Goal: Task Accomplishment & Management: Manage account settings

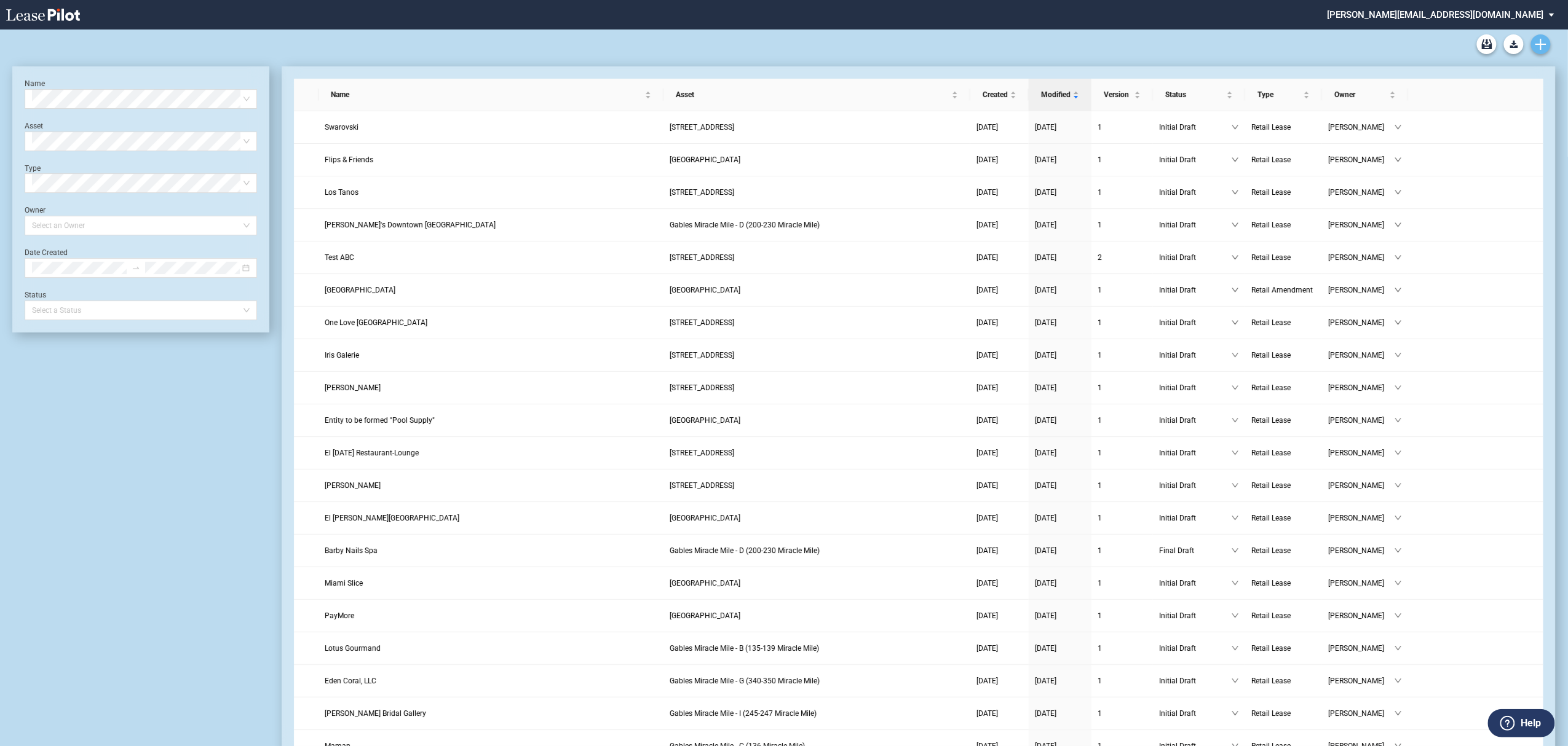
click at [1537, 52] on link "Create new document" at bounding box center [1541, 44] width 20 height 20
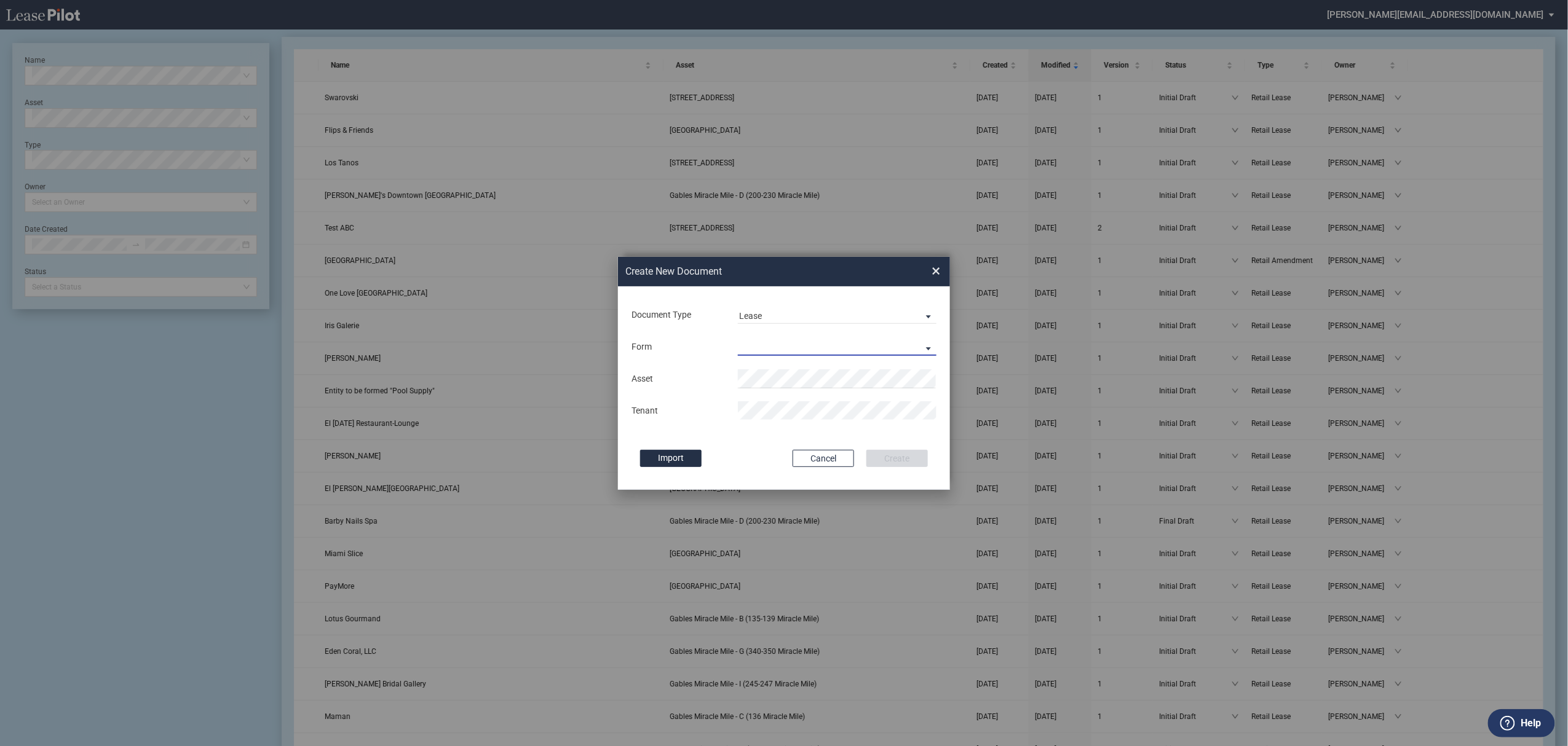
click at [764, 342] on md-select "Retail Lease Default Notice Monetary Default Notice Non - Monetary Temporary Li…" at bounding box center [837, 346] width 198 height 19
click at [764, 352] on div "Retail Lease" at bounding box center [766, 348] width 53 height 14
click at [771, 409] on div "Tenant" at bounding box center [784, 410] width 320 height 19
click at [780, 410] on li "Gro ve Plaza" at bounding box center [837, 404] width 198 height 30
click at [866, 450] on button "Create" at bounding box center [897, 458] width 61 height 17
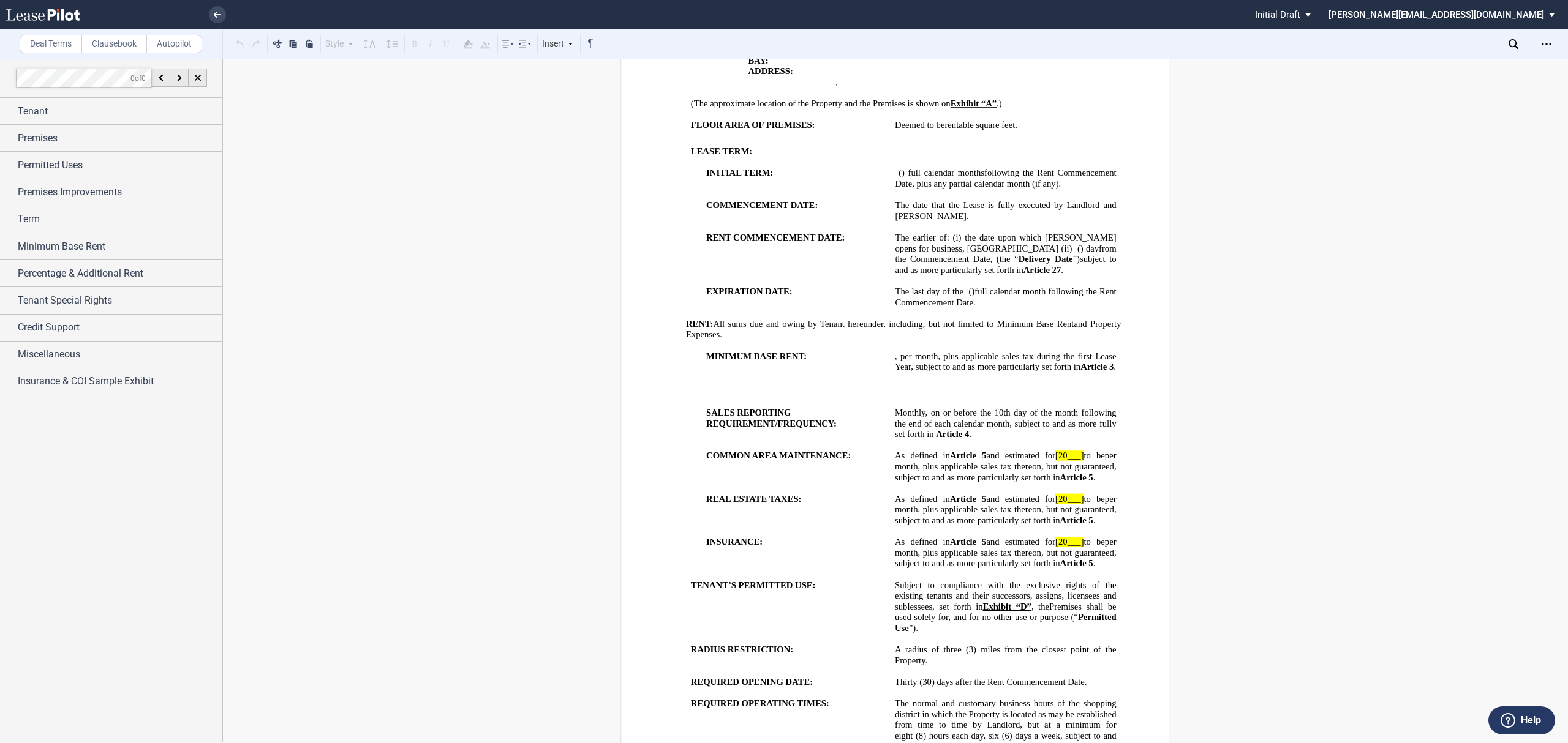
scroll to position [1061, 0]
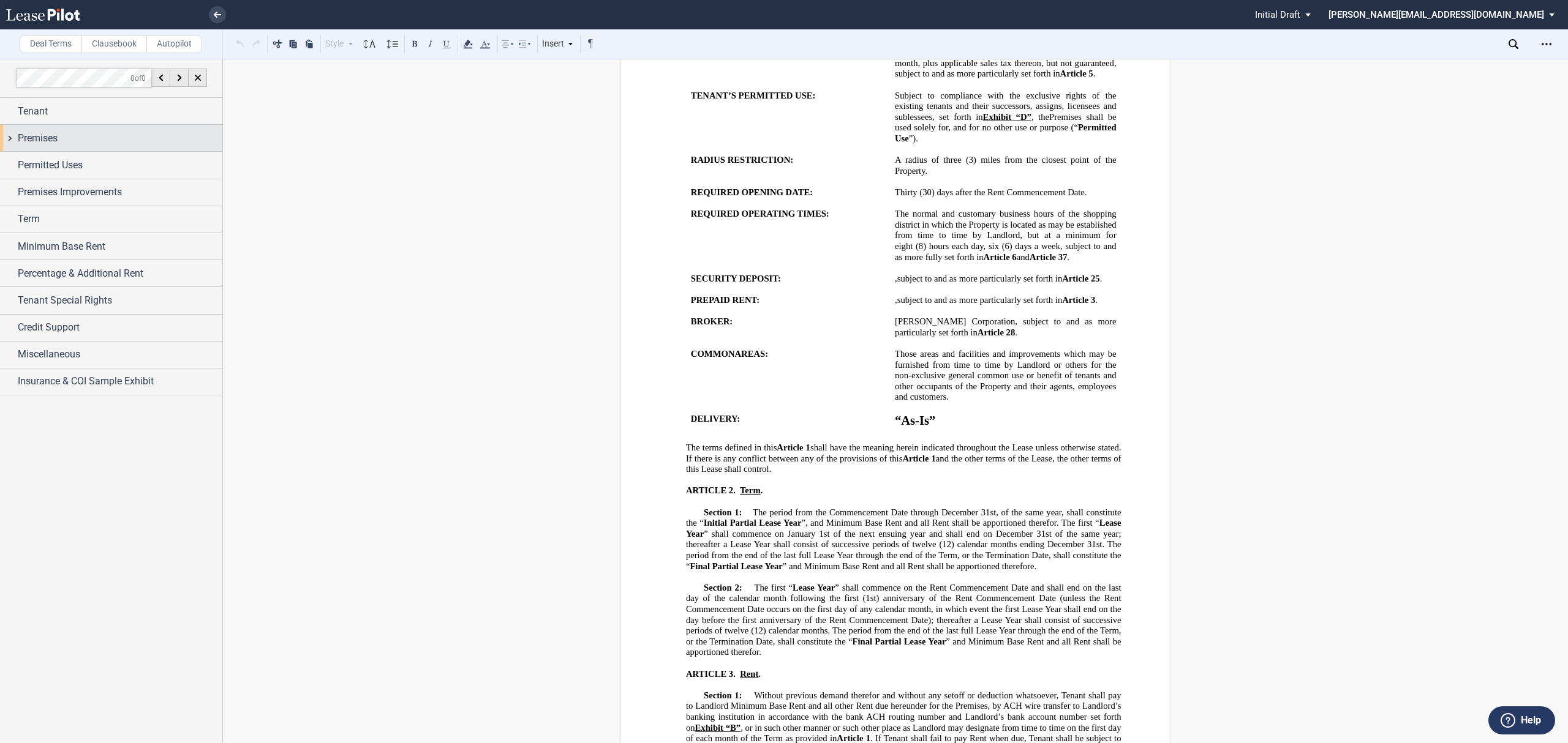
click at [48, 138] on span "Premises" at bounding box center [37, 138] width 40 height 15
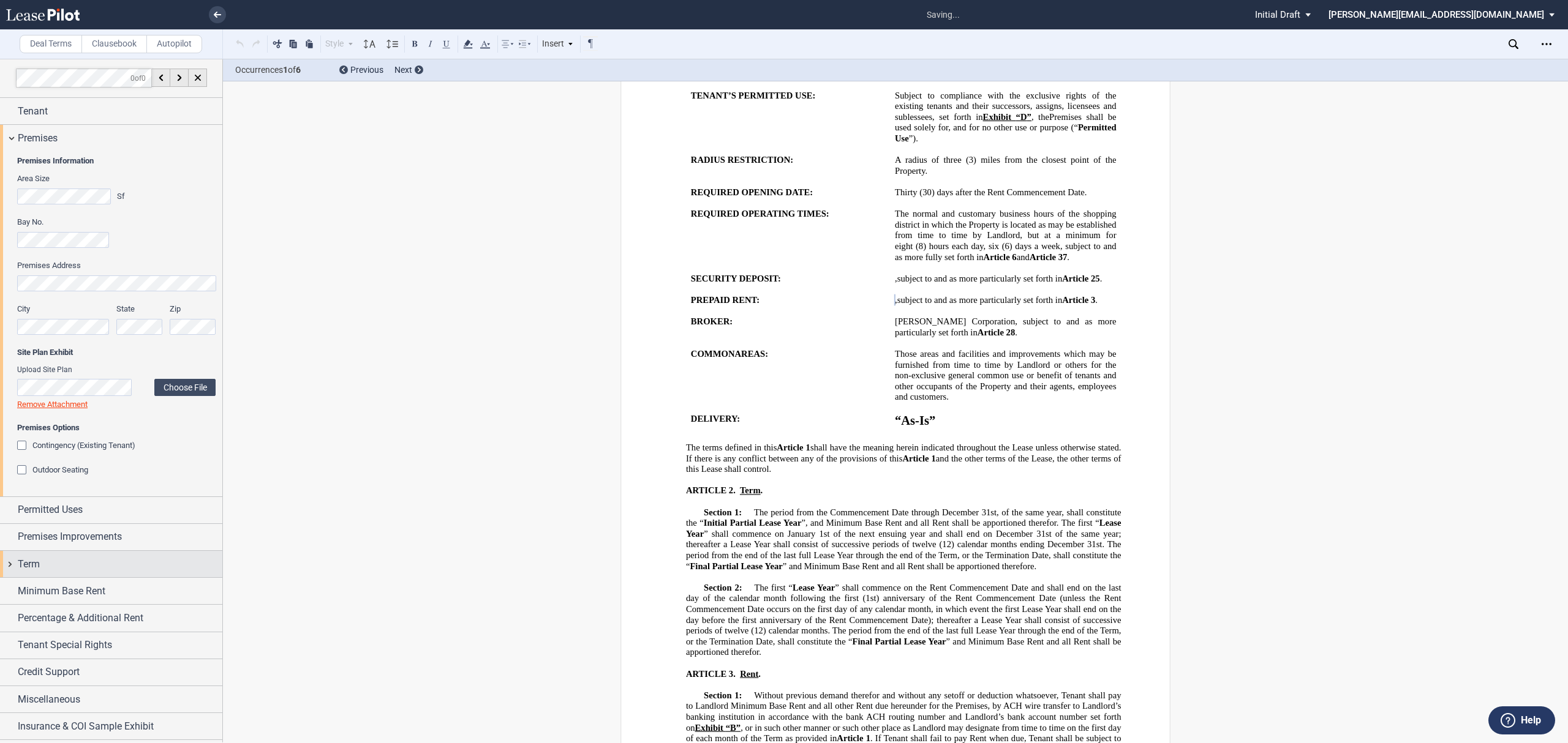
click at [49, 569] on div "Term" at bounding box center [120, 564] width 204 height 15
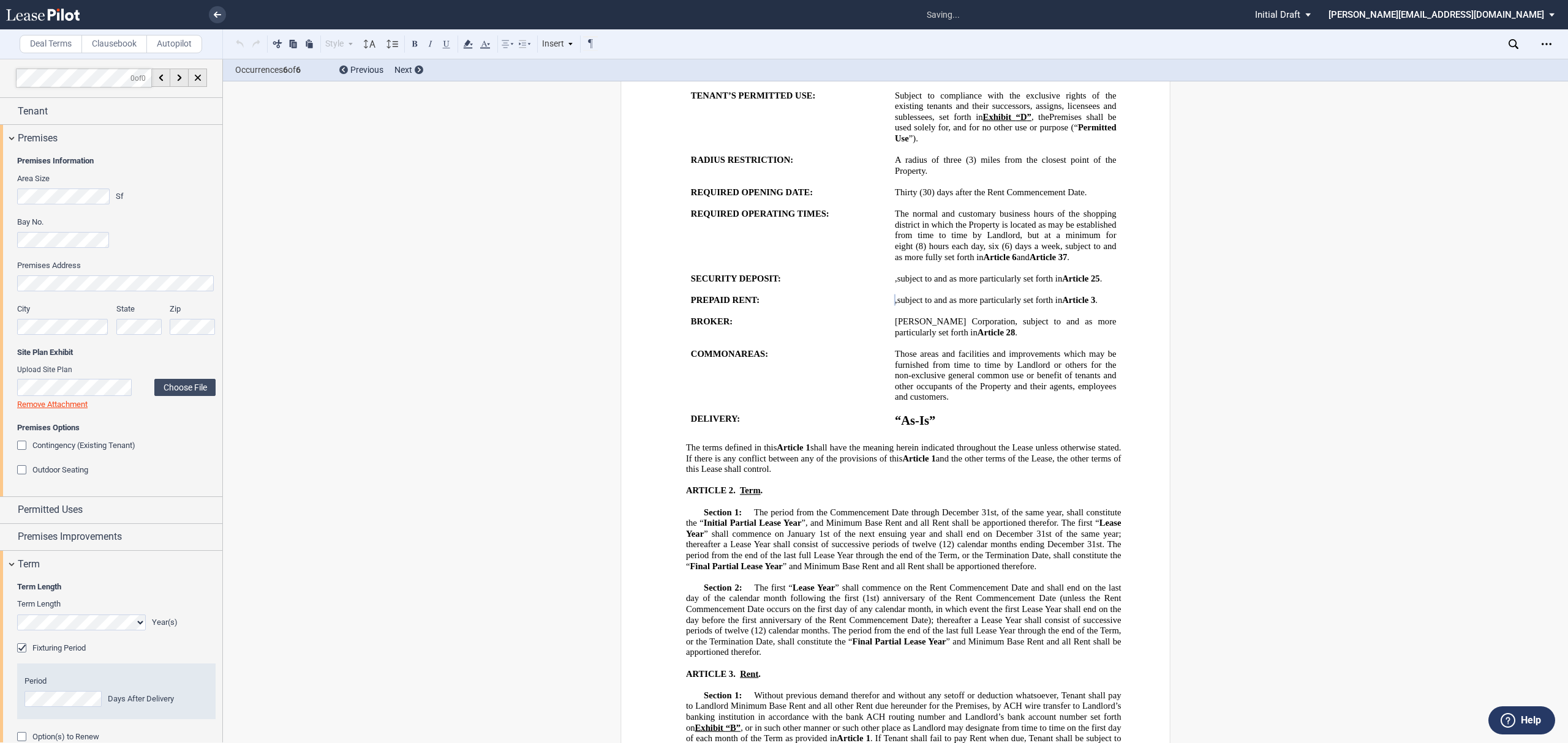
click at [52, 633] on div "Term Length Year(s) Extended Term Not Applicable in a Termination" at bounding box center [116, 620] width 199 height 43
click at [49, 615] on div "Term Length Year(s)" at bounding box center [116, 614] width 199 height 31
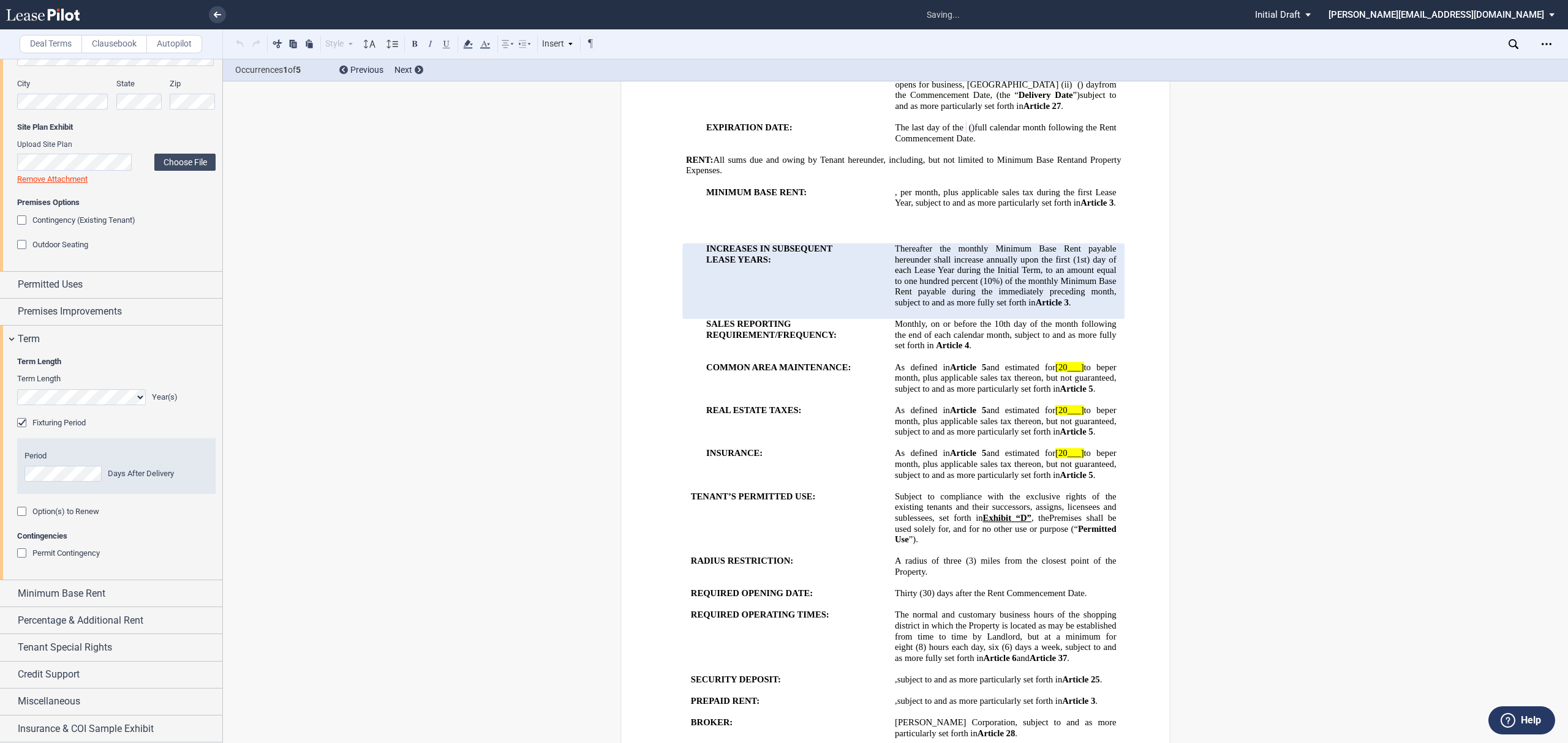
scroll to position [324, 0]
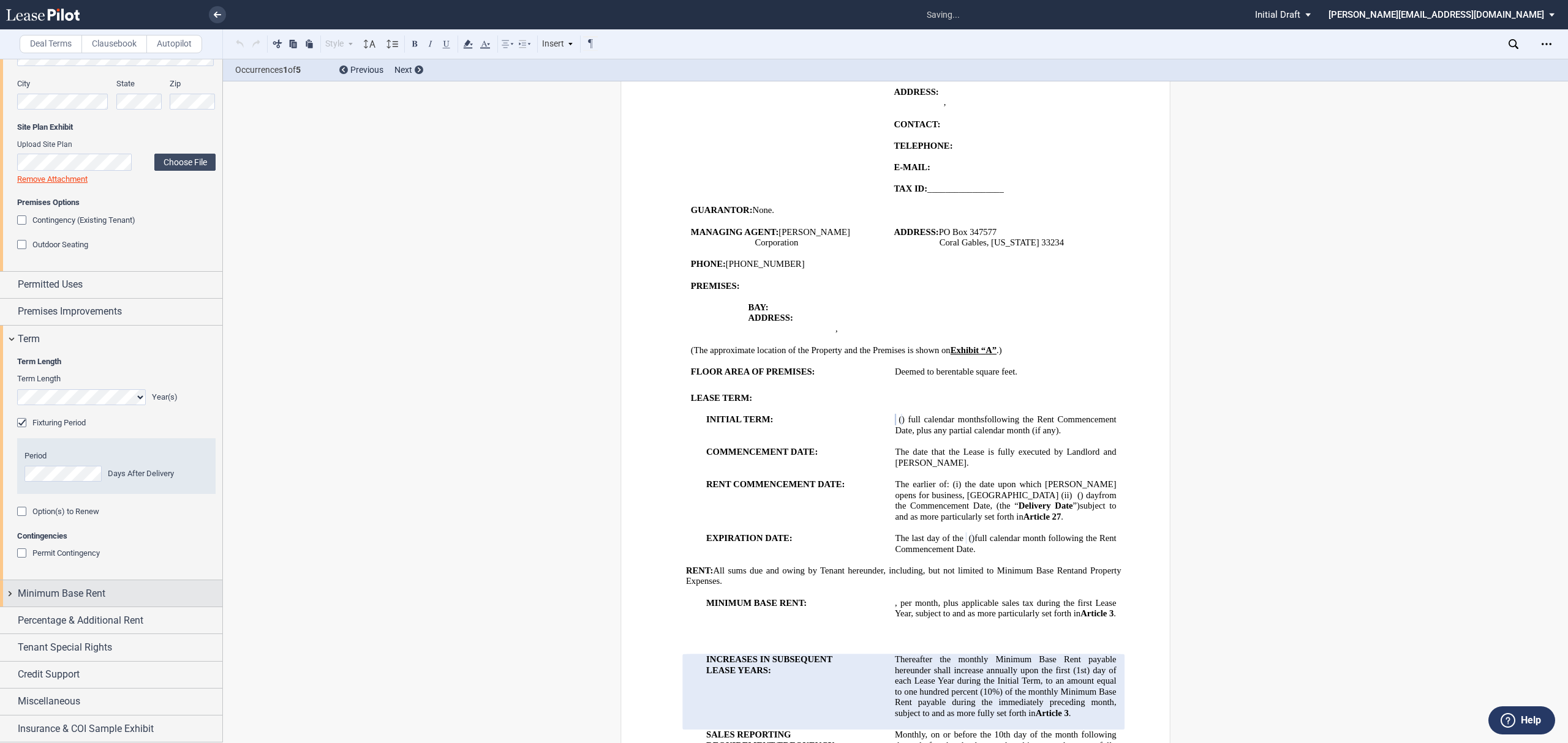
click at [68, 599] on span "Minimum Base Rent" at bounding box center [61, 594] width 87 height 15
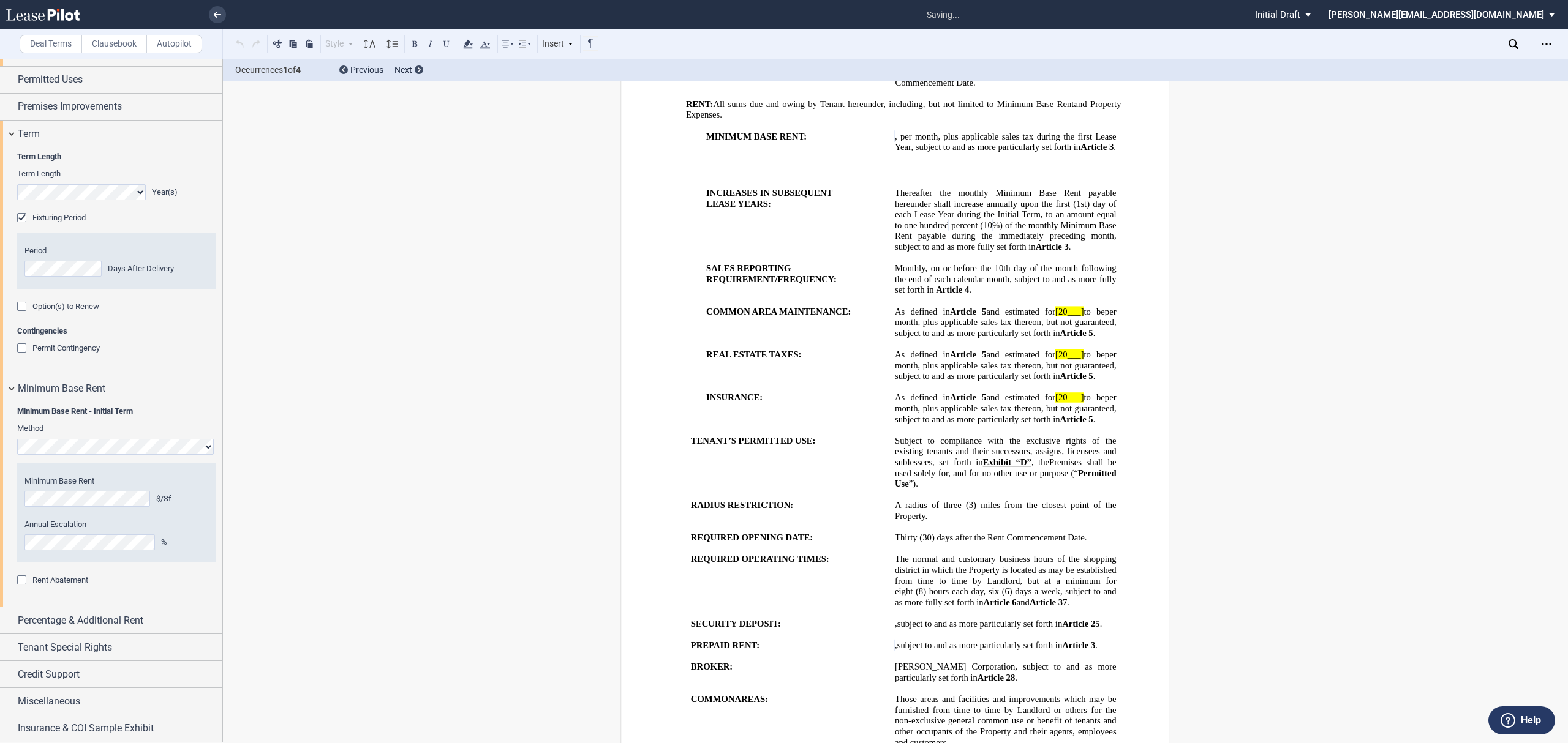
scroll to position [815, 0]
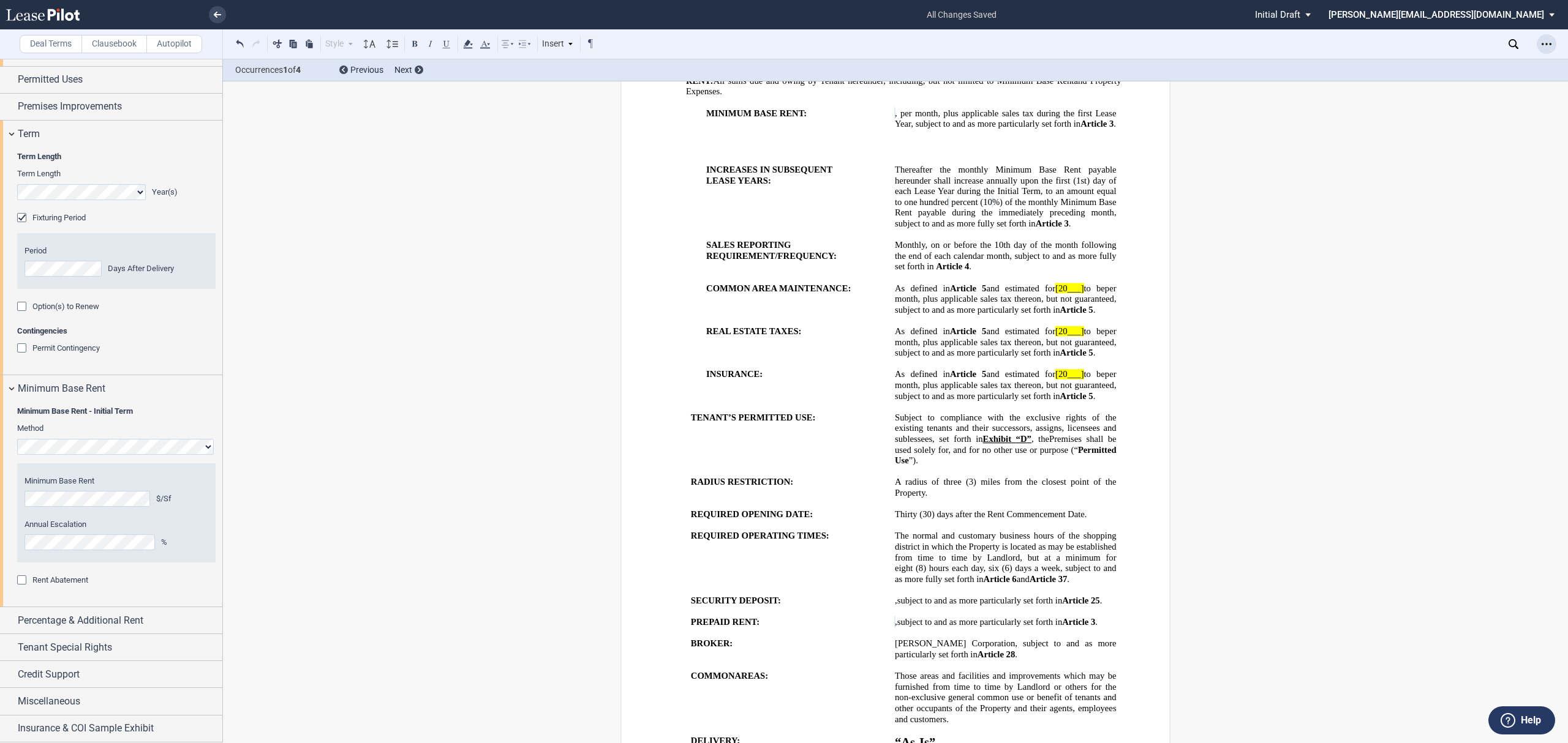
click at [1547, 44] on use "Open Lease options menu" at bounding box center [1546, 44] width 10 height 2
click at [1473, 61] on div "Download" at bounding box center [1476, 66] width 149 height 11
click at [226, 16] on ul "all changes saved Pending... Pending... Initial Draft Initial Draft In Negotiat…" at bounding box center [784, 15] width 1568 height 29
drag, startPoint x: 232, startPoint y: 16, endPoint x: 223, endPoint y: 17, distance: 9.1
click at [229, 17] on li at bounding box center [232, 15] width 6 height 29
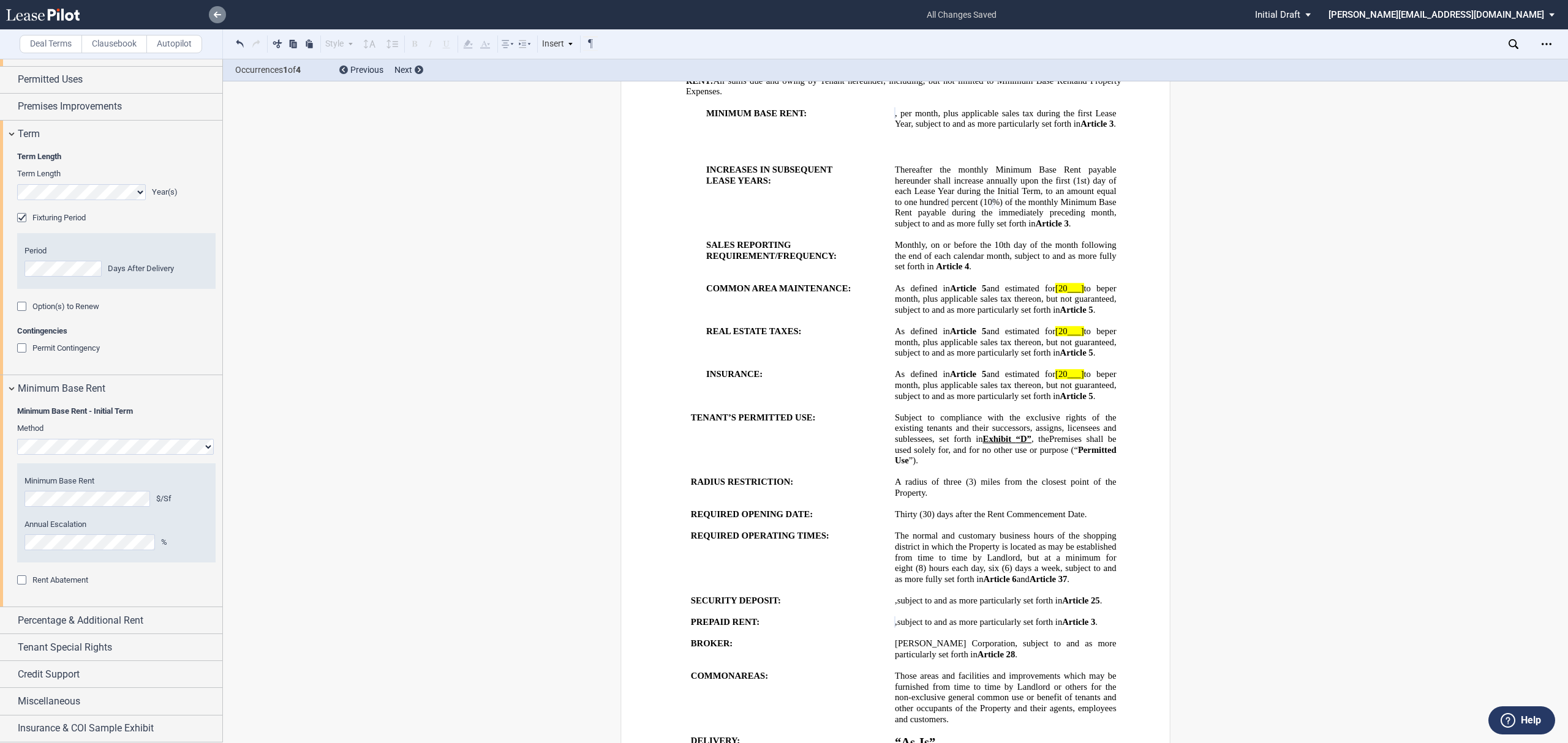
click at [209, 15] on link at bounding box center [216, 14] width 17 height 17
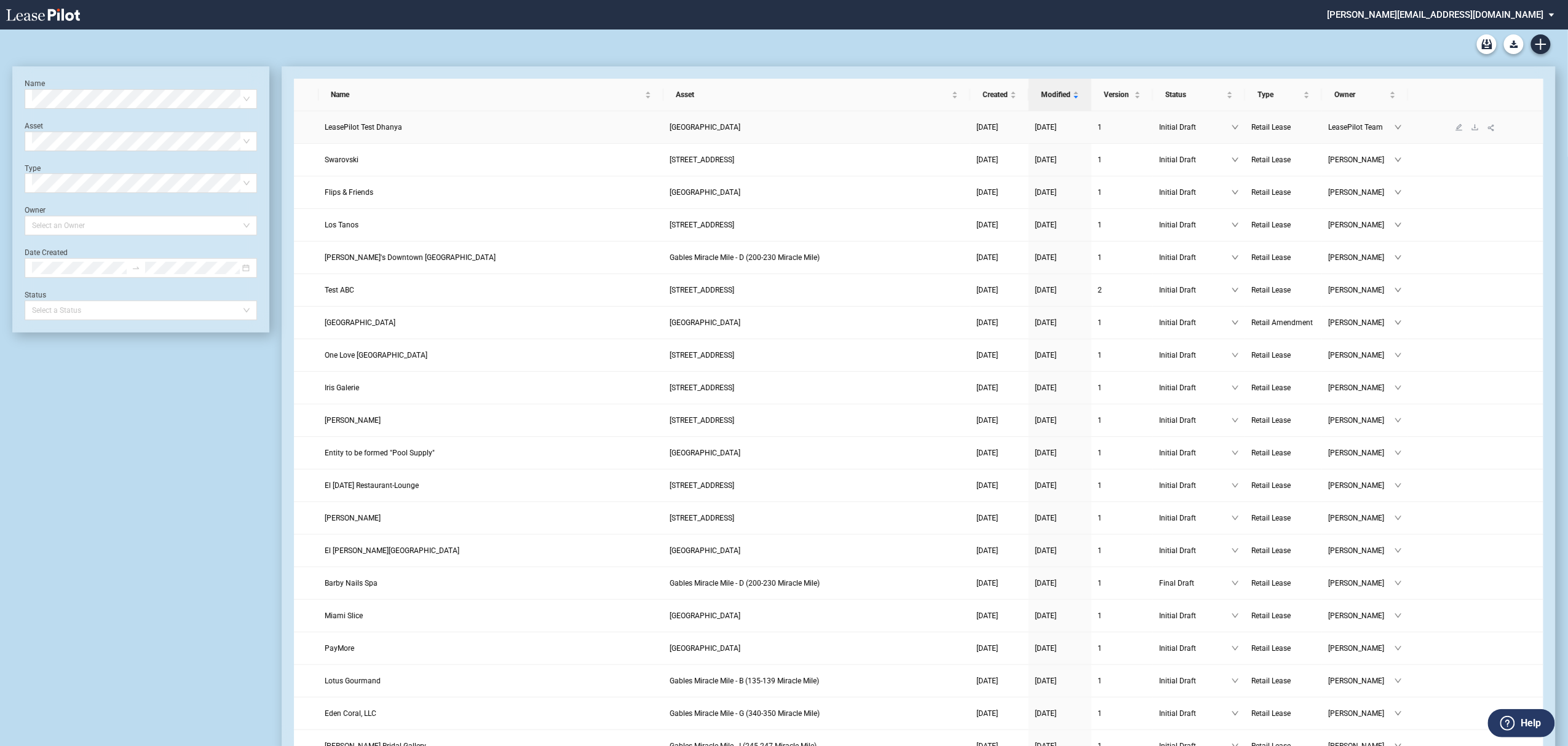
click at [1469, 128] on link at bounding box center [1475, 127] width 16 height 9
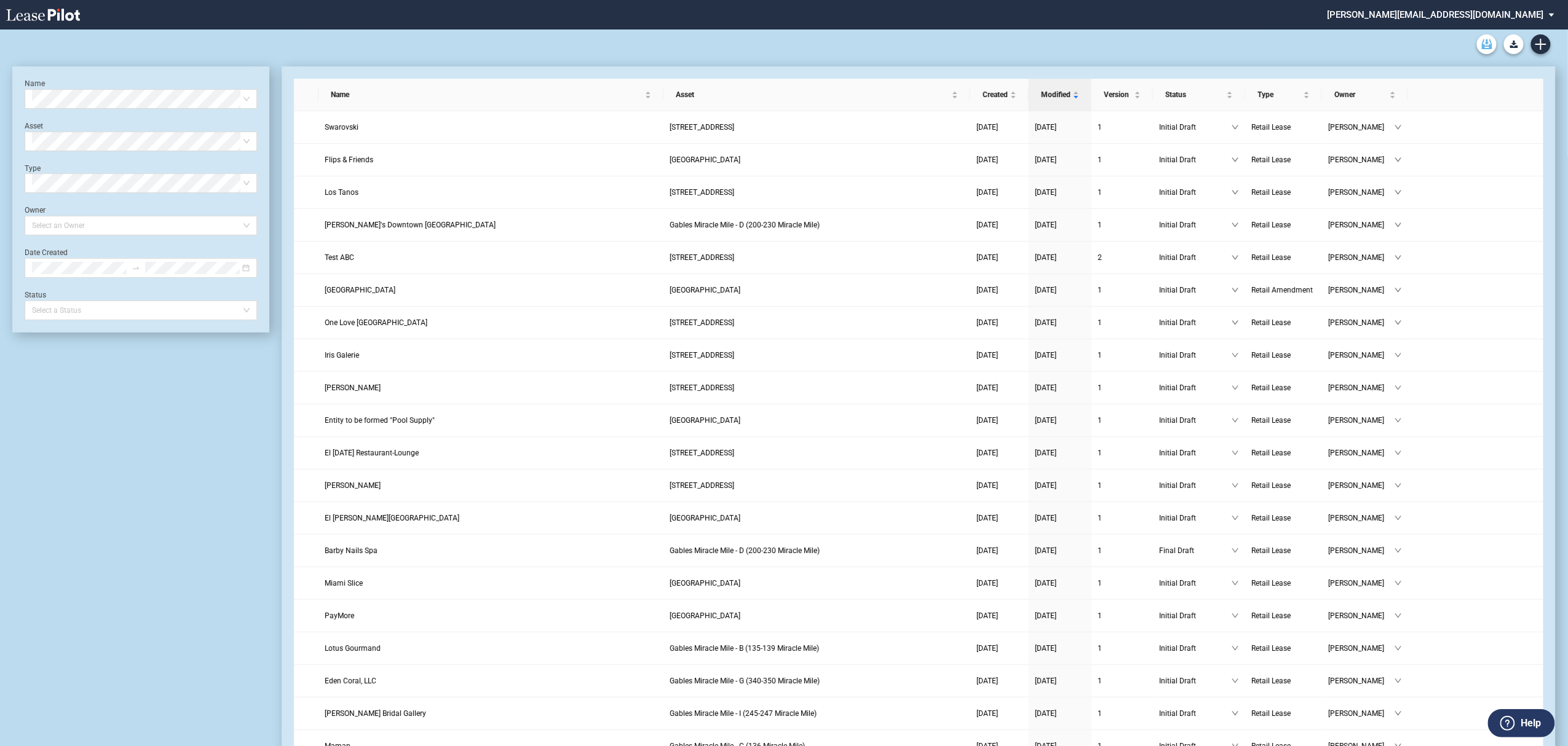
click at [1488, 44] on icon "Archive" at bounding box center [1487, 44] width 11 height 10
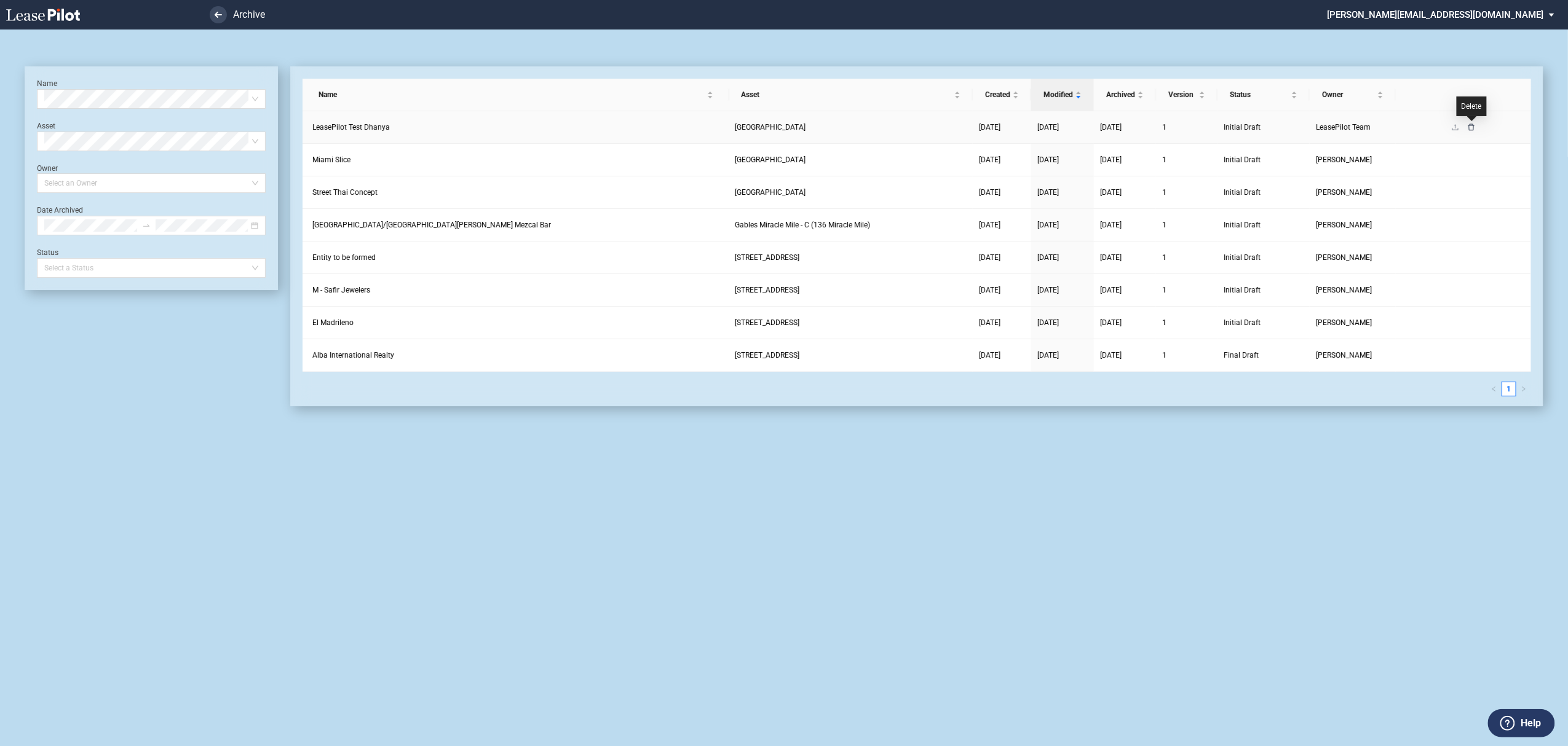
click at [1474, 128] on icon "delete" at bounding box center [1471, 126] width 6 height 7
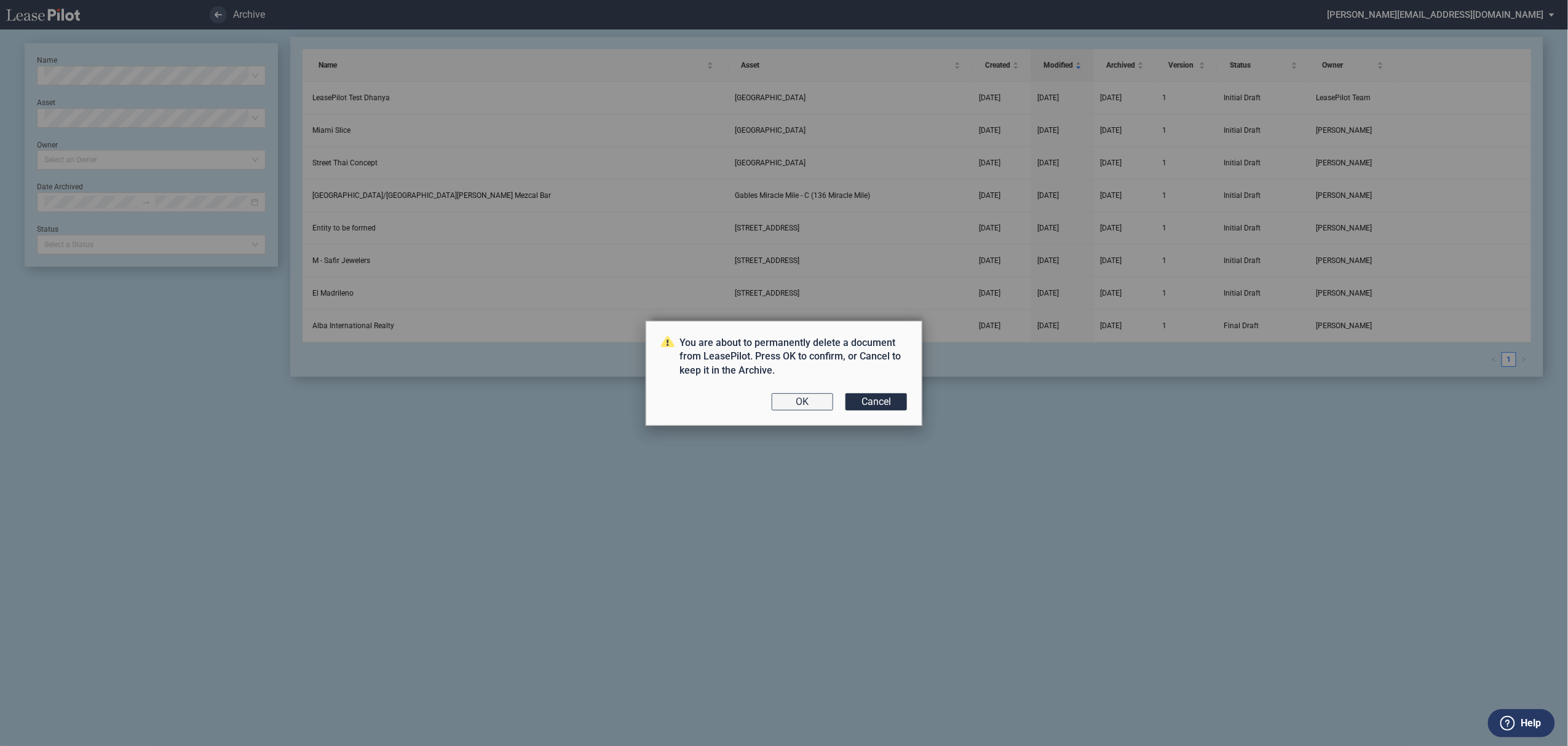
click at [802, 400] on button "OK" at bounding box center [802, 402] width 61 height 17
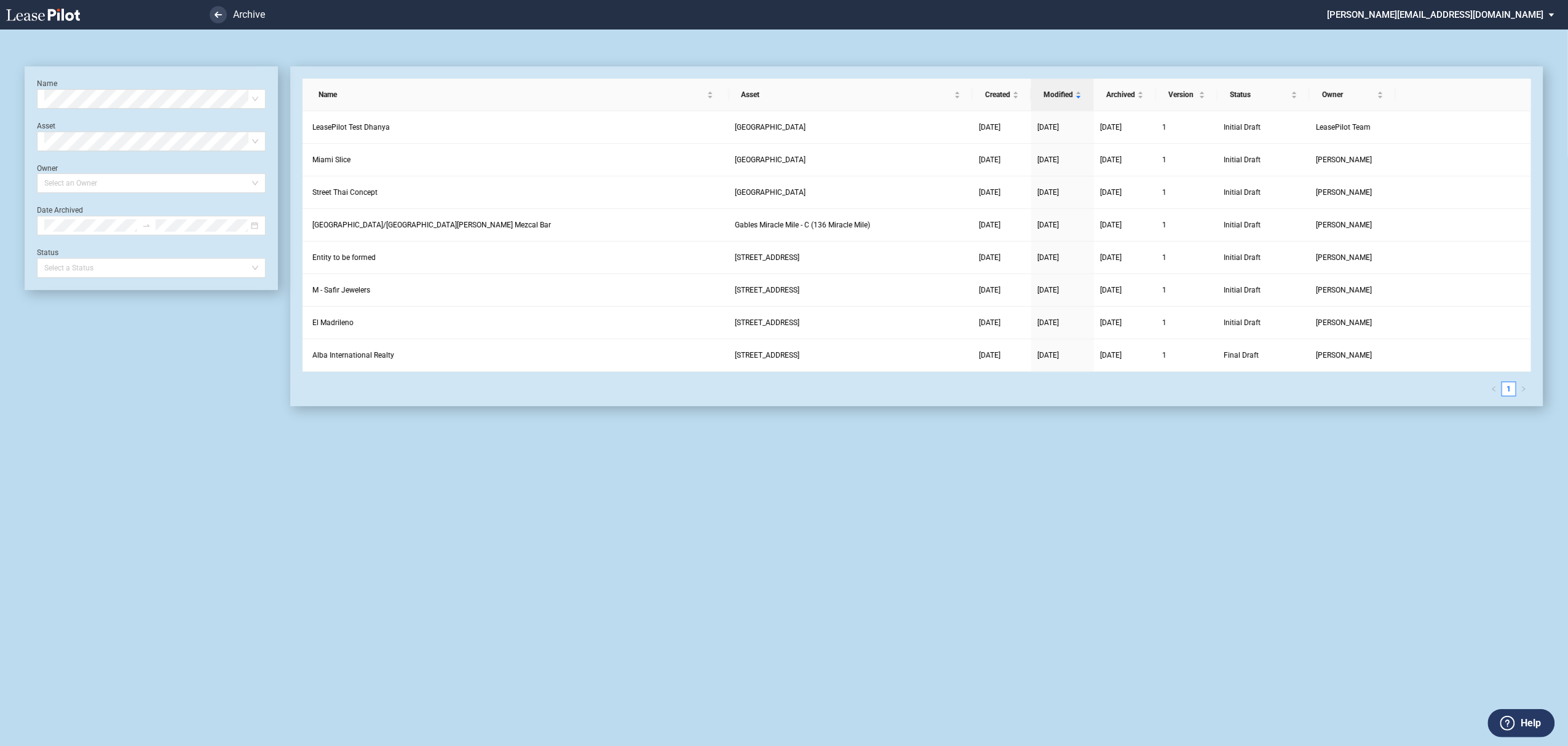
scroll to position [30, 0]
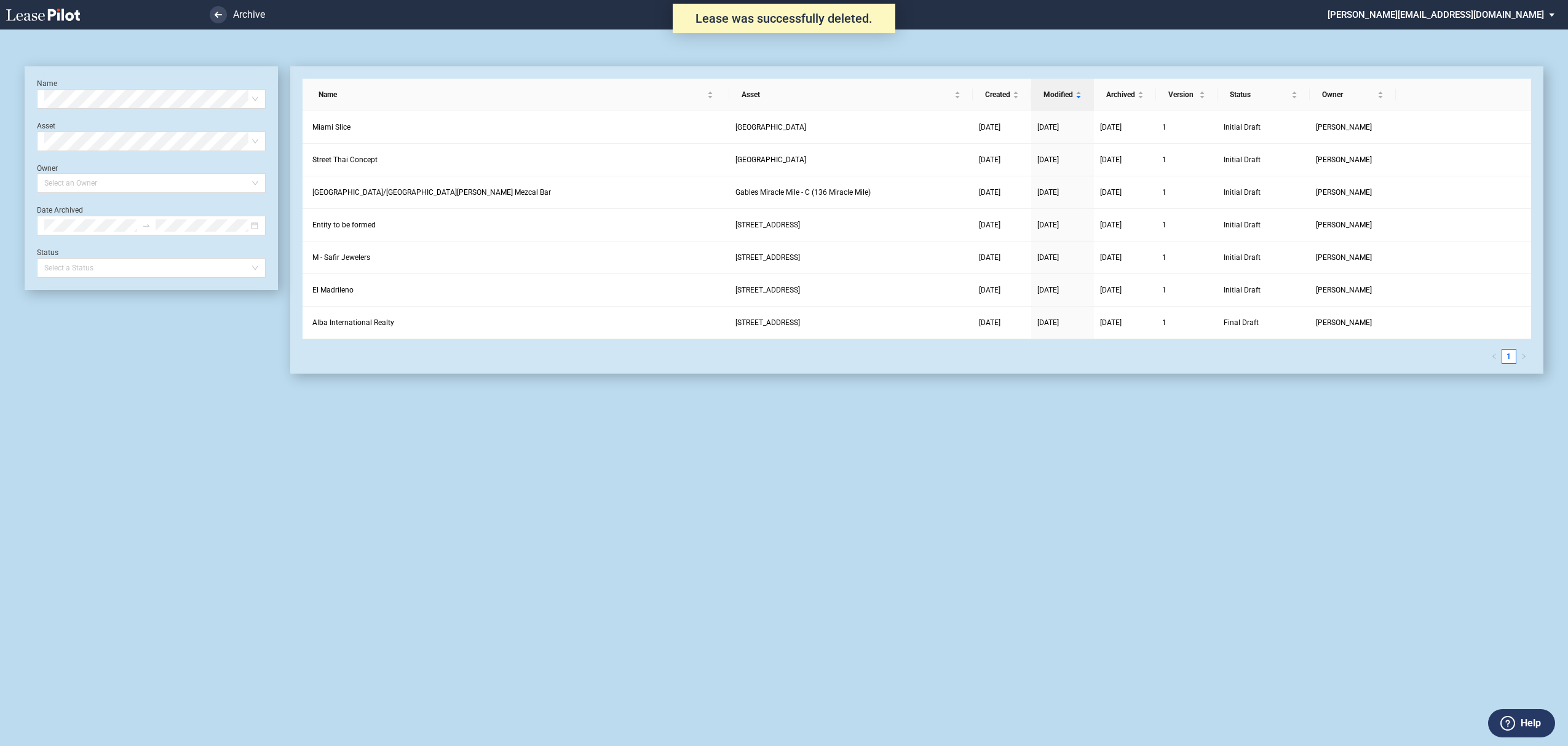
scroll to position [30, 0]
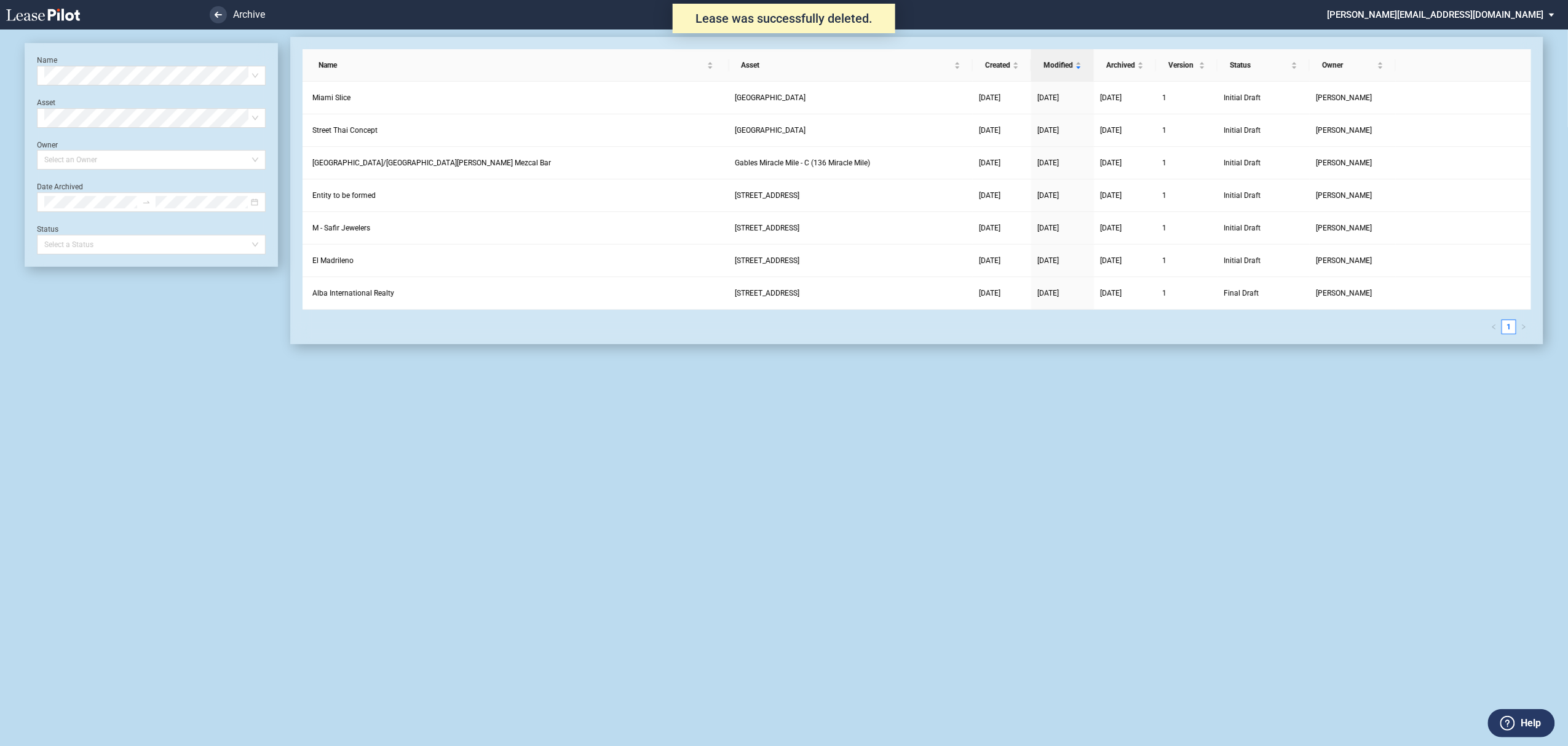
click at [79, 50] on div "Name Select name Asset Select Asset Owner Select an Owner Date Archived Status …" at bounding box center [151, 155] width 254 height 224
click at [31, 7] on link at bounding box center [64, 15] width 116 height 30
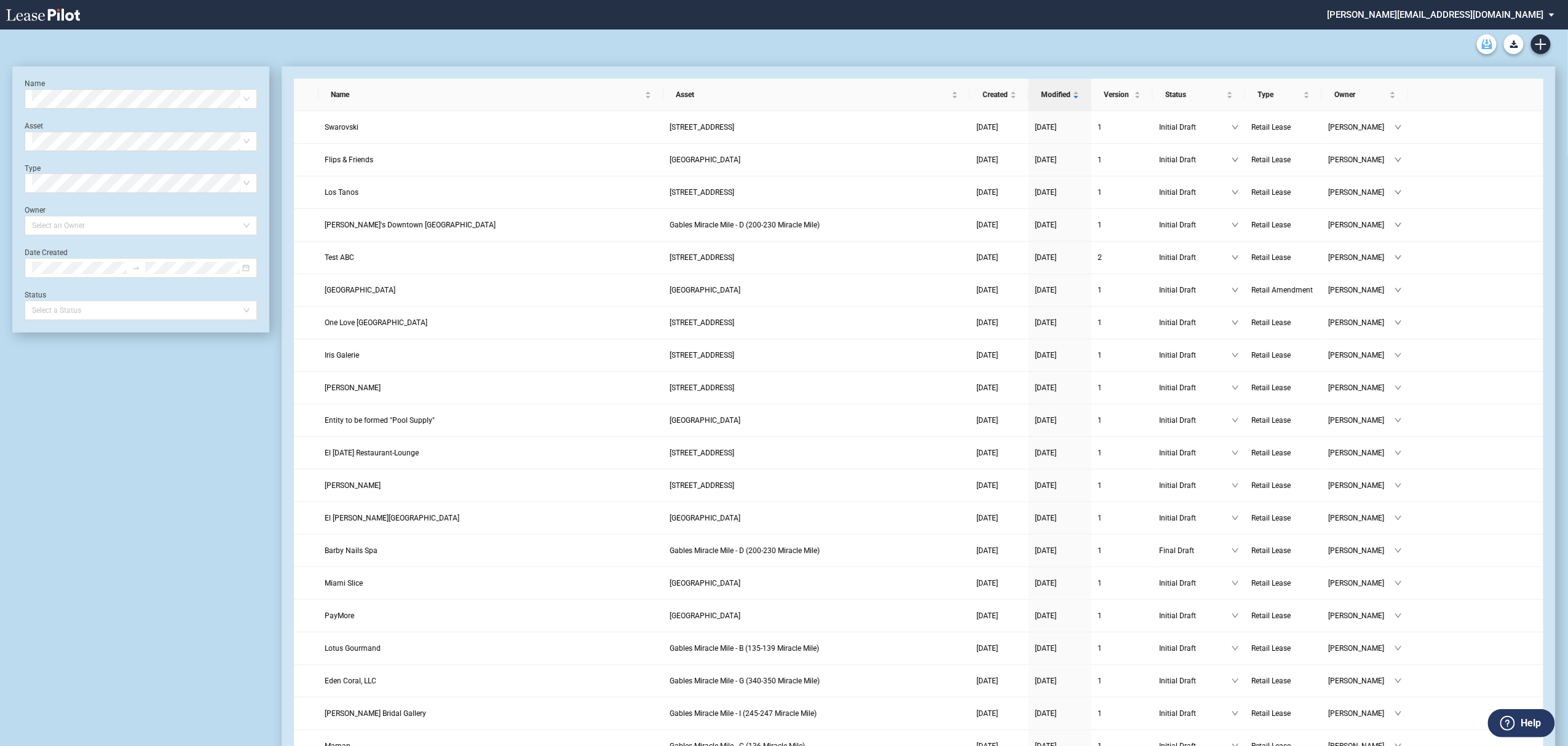
click at [1490, 47] on use "Archive" at bounding box center [1487, 44] width 11 height 10
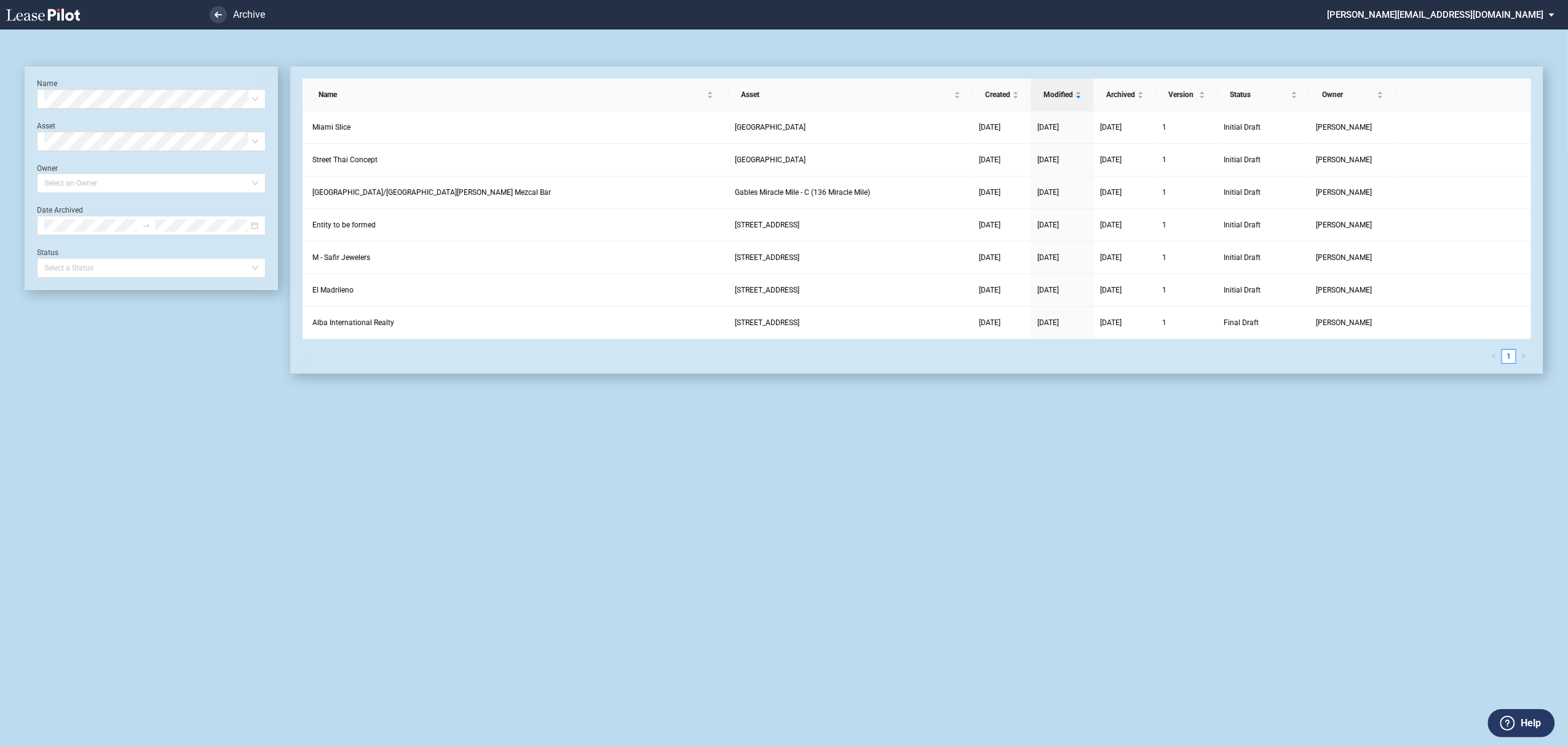
click at [1501, 11] on md-select "[PERSON_NAME][EMAIL_ADDRESS][DOMAIN_NAME] Super Admin Area Admin Area Settings …" at bounding box center [1446, 14] width 239 height 28
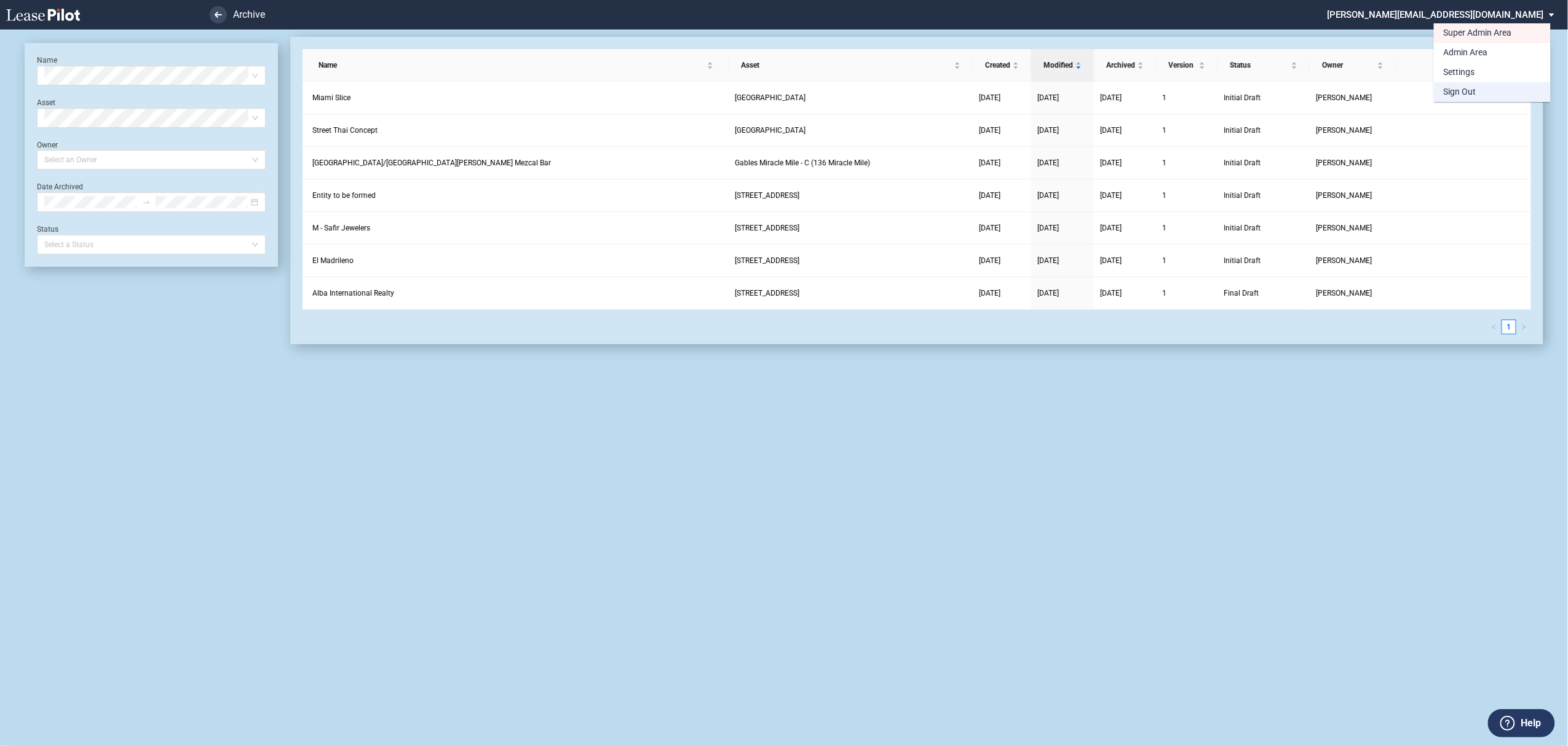
click at [1474, 97] on div "Sign Out" at bounding box center [1459, 92] width 33 height 12
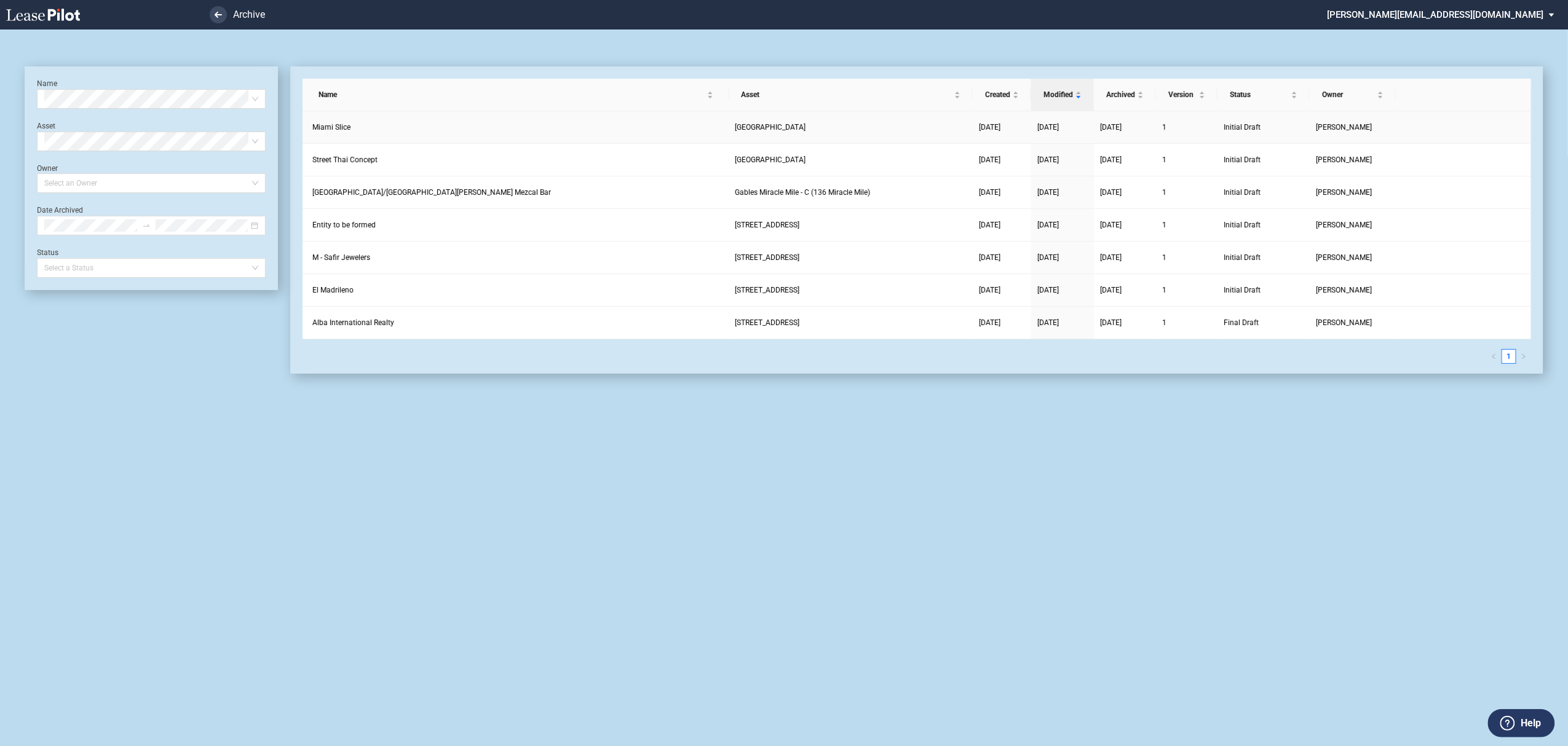
scroll to position [30, 0]
